Goal: Transaction & Acquisition: Download file/media

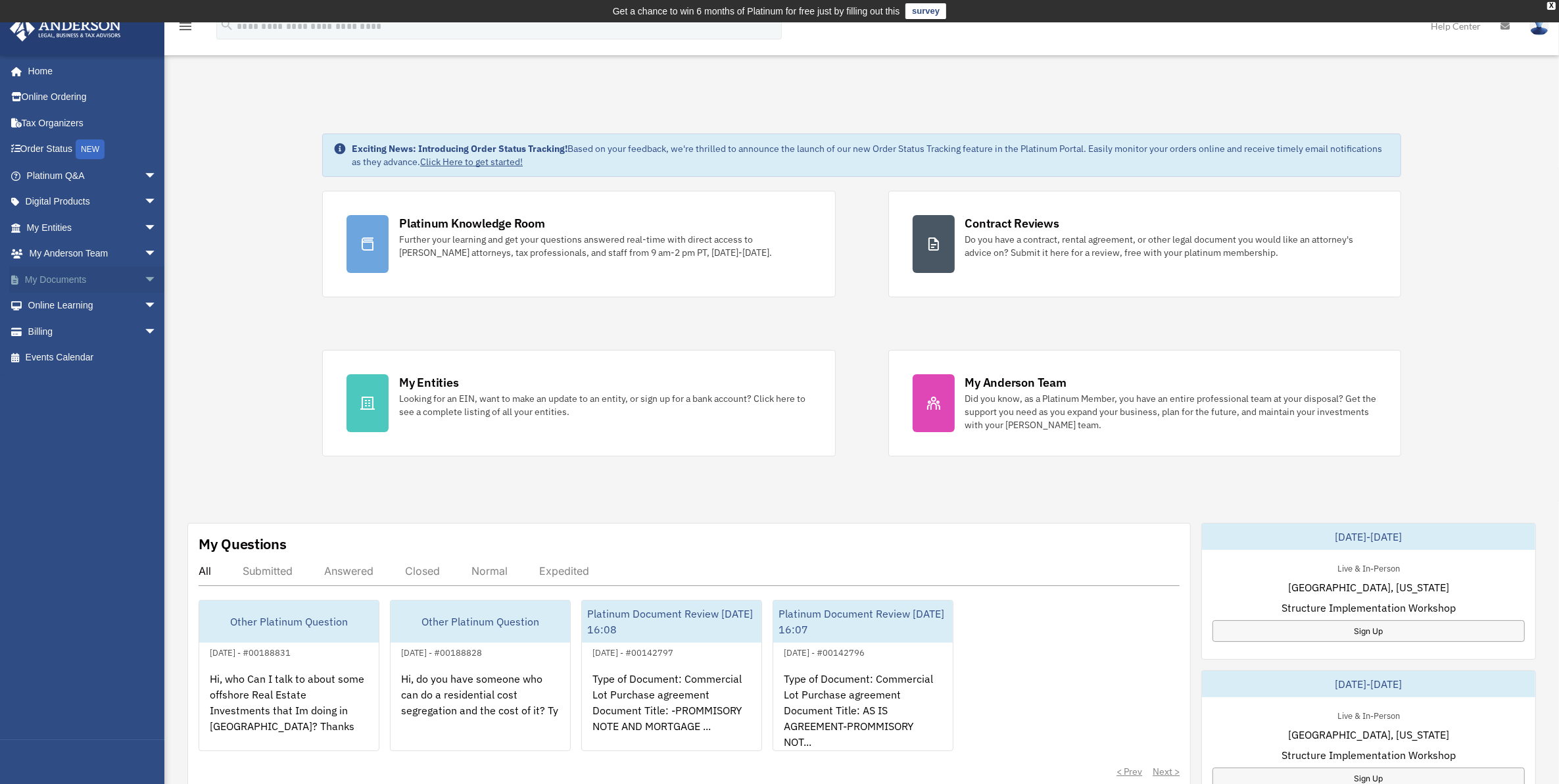
click at [77, 281] on link "My Documents arrow_drop_down" at bounding box center [93, 280] width 168 height 26
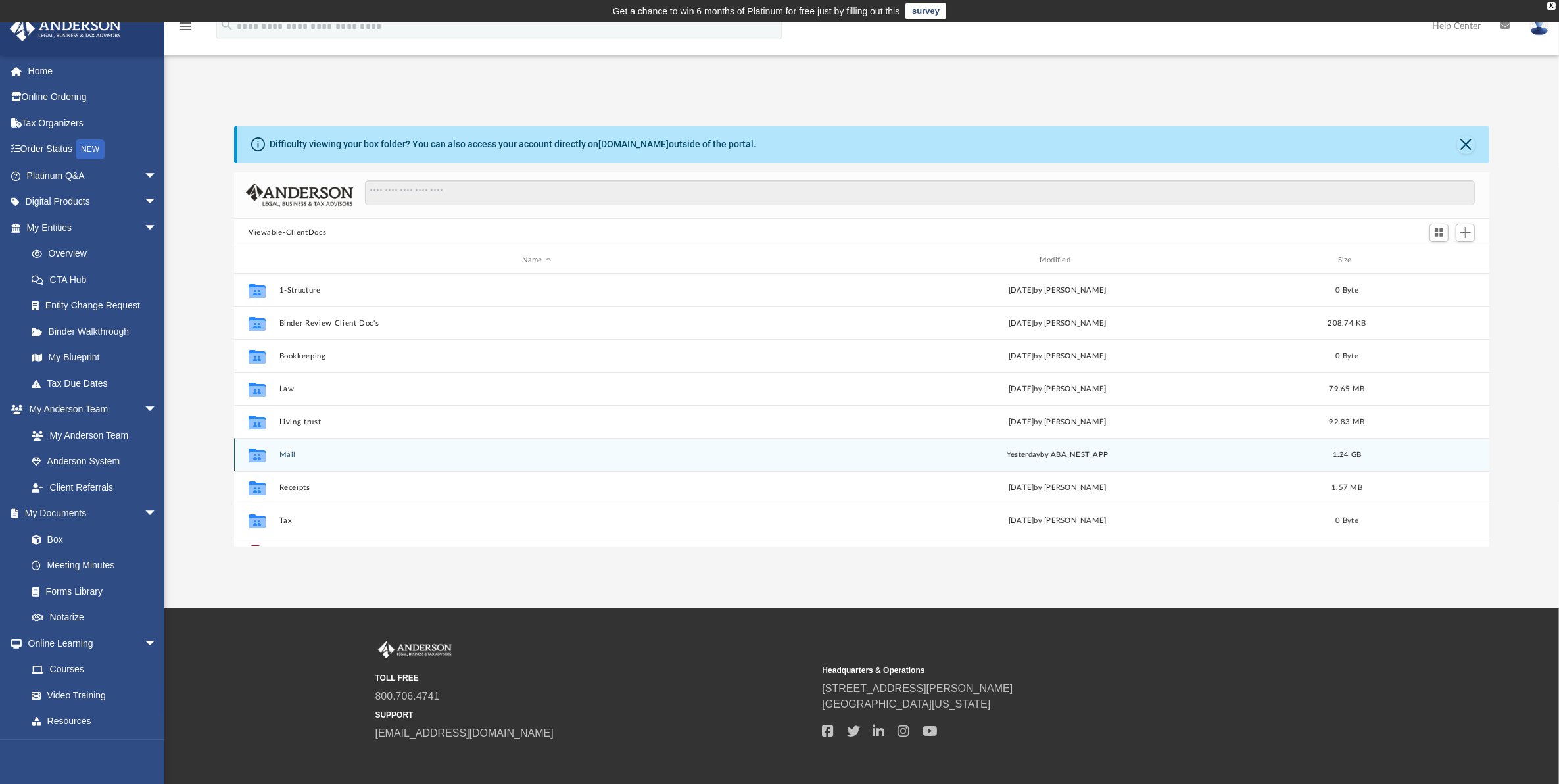
click at [278, 451] on div "Collaborated Folder Mail [DATE] by ABA_NEST_APP 1.24 GB" at bounding box center [862, 454] width 1255 height 33
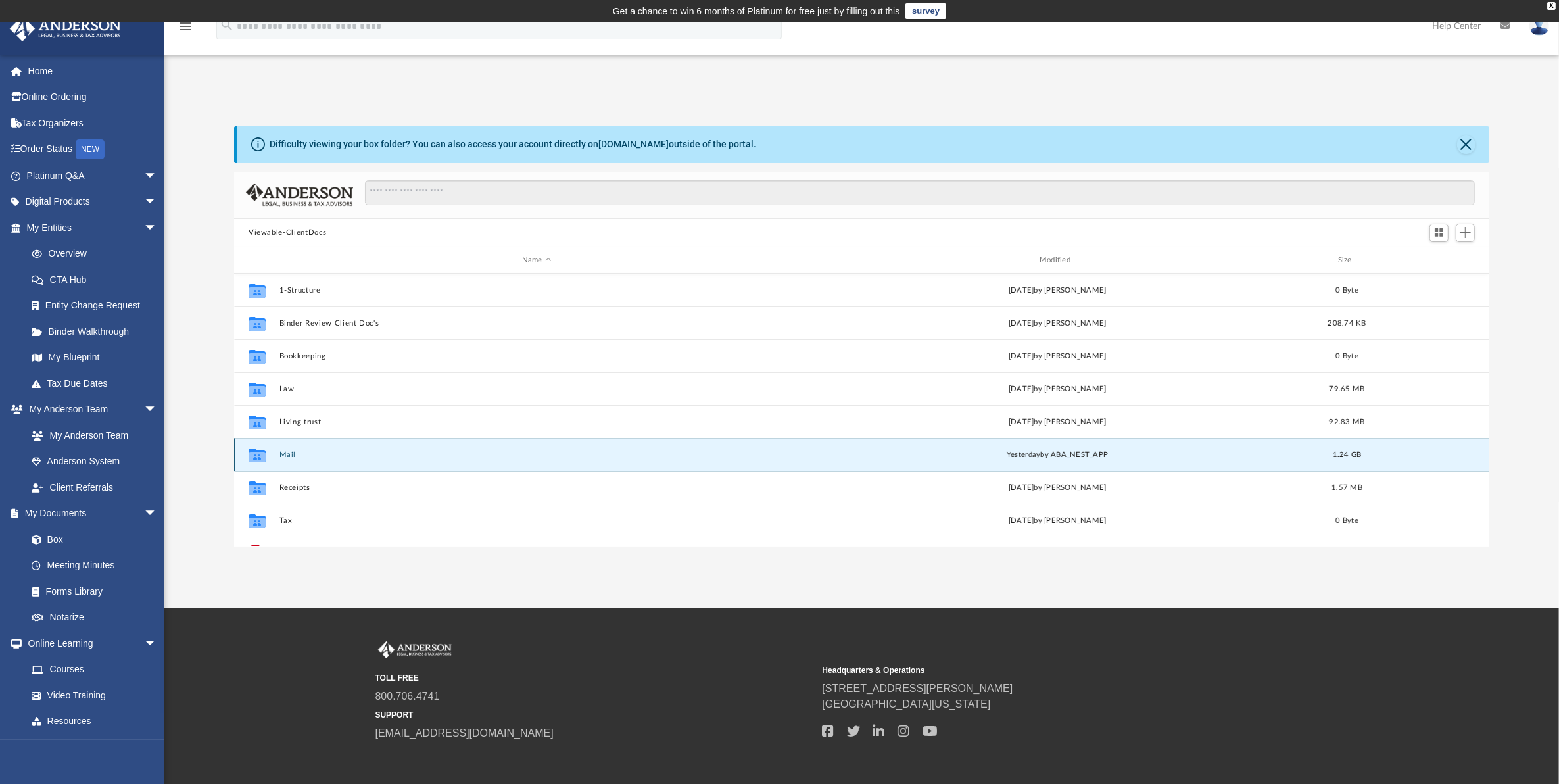
click at [287, 452] on button "Mail" at bounding box center [537, 455] width 515 height 8
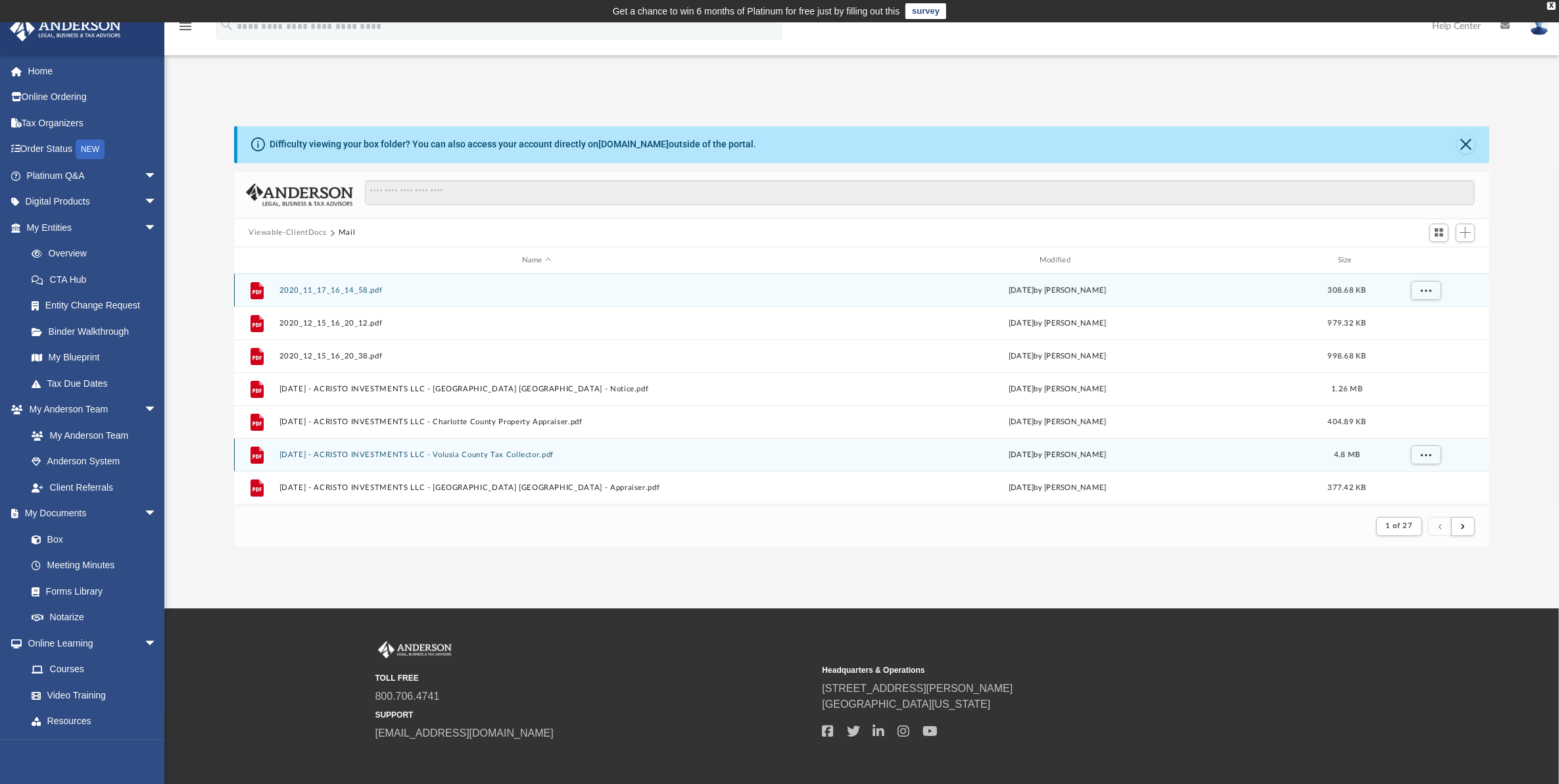
scroll to position [245, 1243]
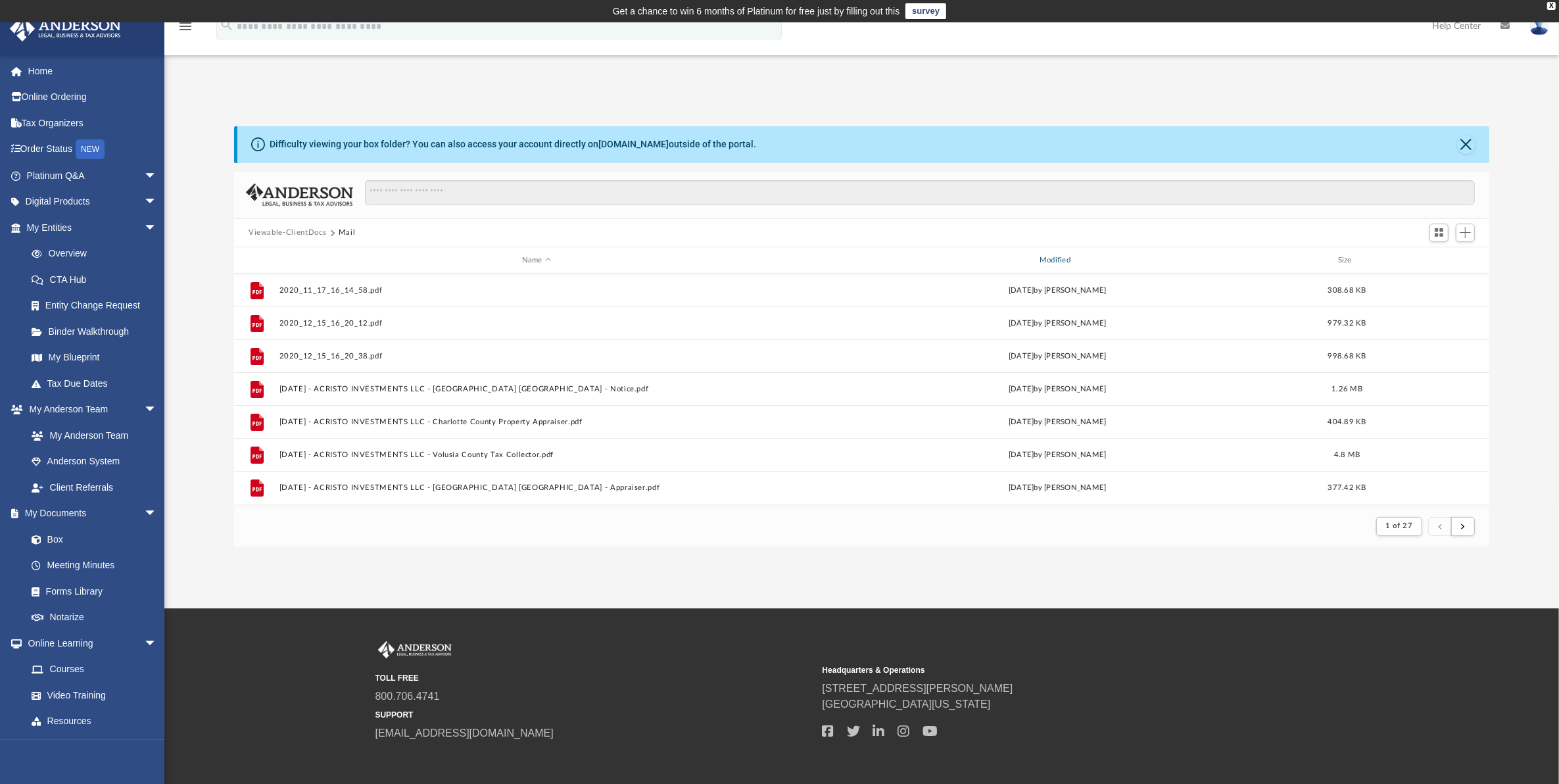
click at [1052, 257] on div "Modified" at bounding box center [1057, 260] width 516 height 12
click at [1060, 257] on div "Modified" at bounding box center [1057, 260] width 516 height 12
click at [578, 81] on div "App [EMAIL_ADDRESS][DOMAIN_NAME] Sign Out [EMAIL_ADDRESS][DOMAIN_NAME] Home Onl…" at bounding box center [779, 315] width 1559 height 586
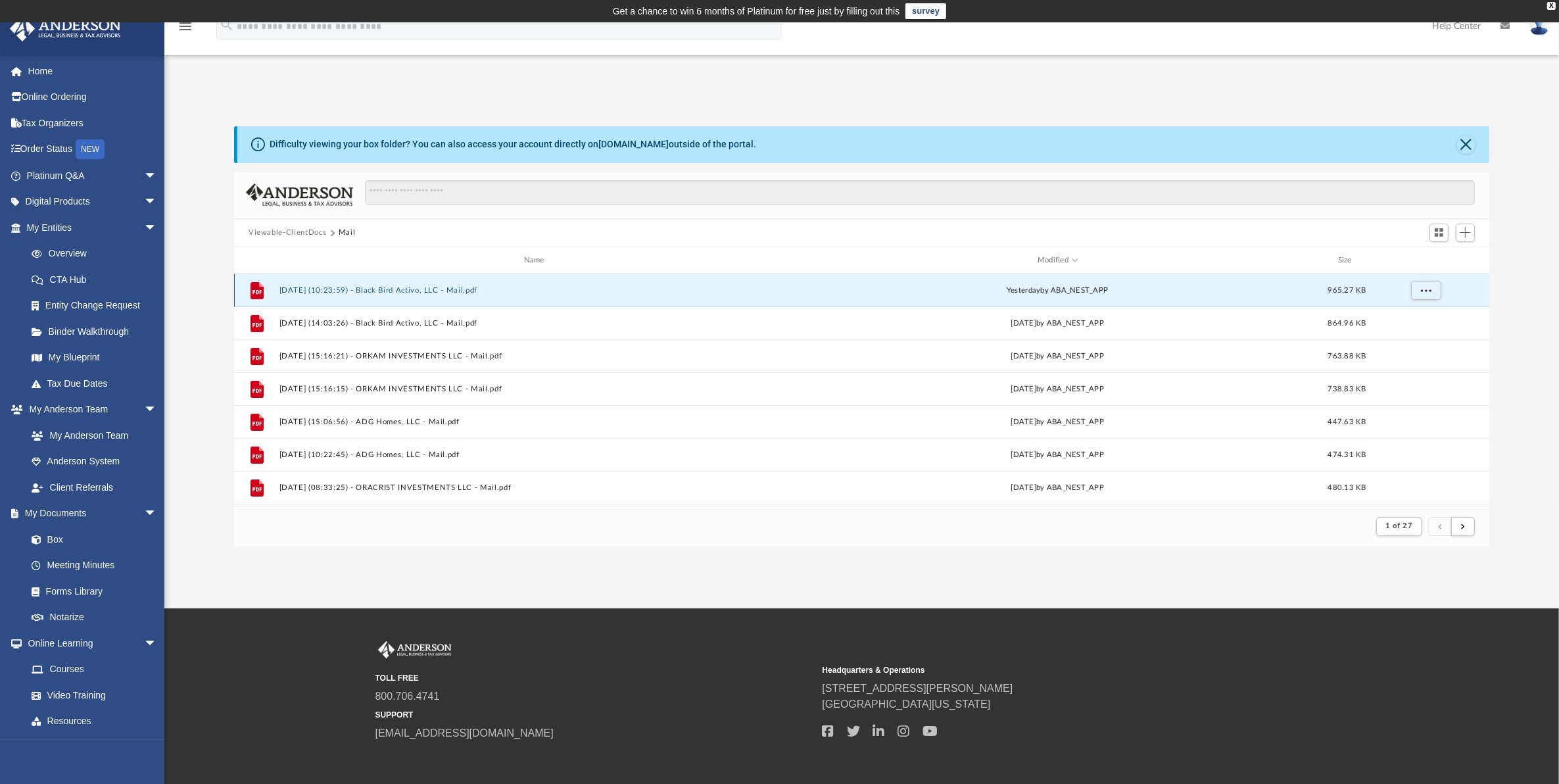
click at [350, 287] on button "[DATE] (10:23:59) - Black Bird Activo, LLC - Mail.pdf" at bounding box center [537, 290] width 515 height 8
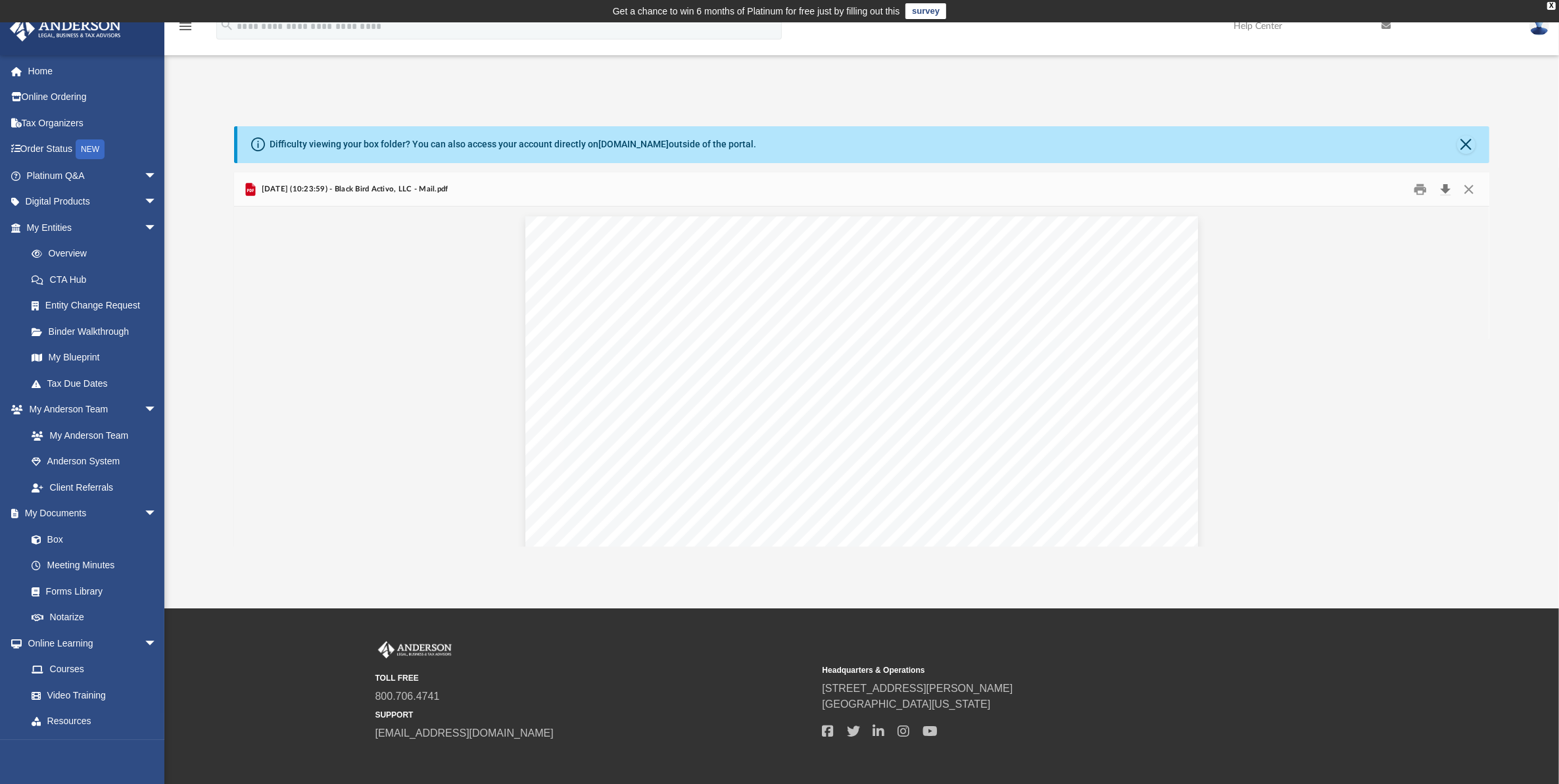
click at [1444, 185] on button "Download" at bounding box center [1445, 188] width 24 height 21
click at [1483, 382] on button "Preview" at bounding box center [1474, 376] width 29 height 37
